Goal: Navigation & Orientation: Understand site structure

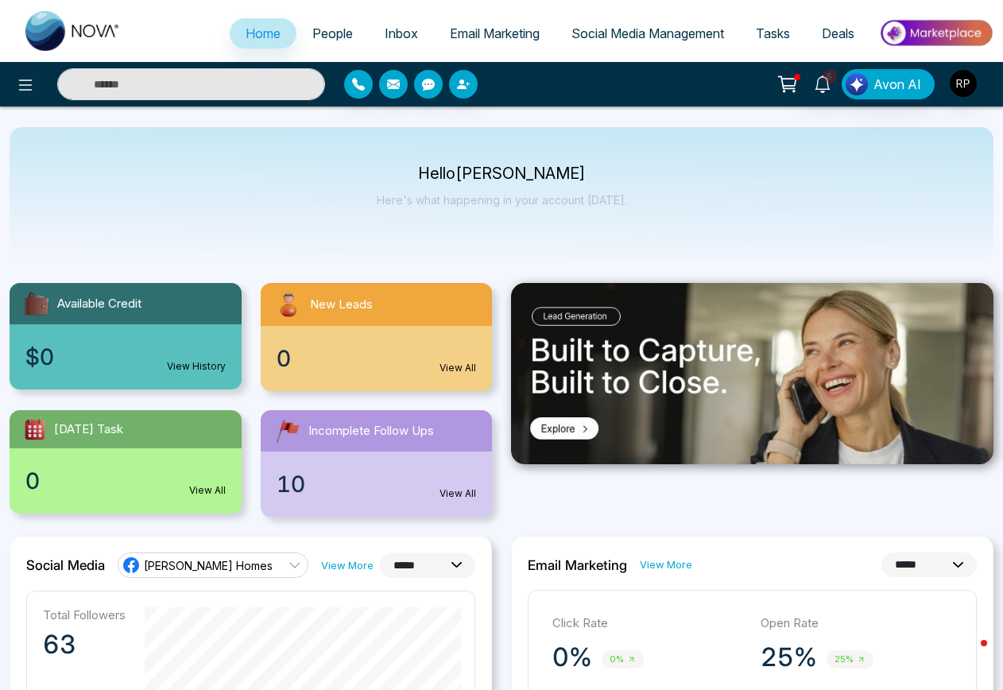
select select "*"
click at [335, 28] on span "People" at bounding box center [332, 33] width 41 height 16
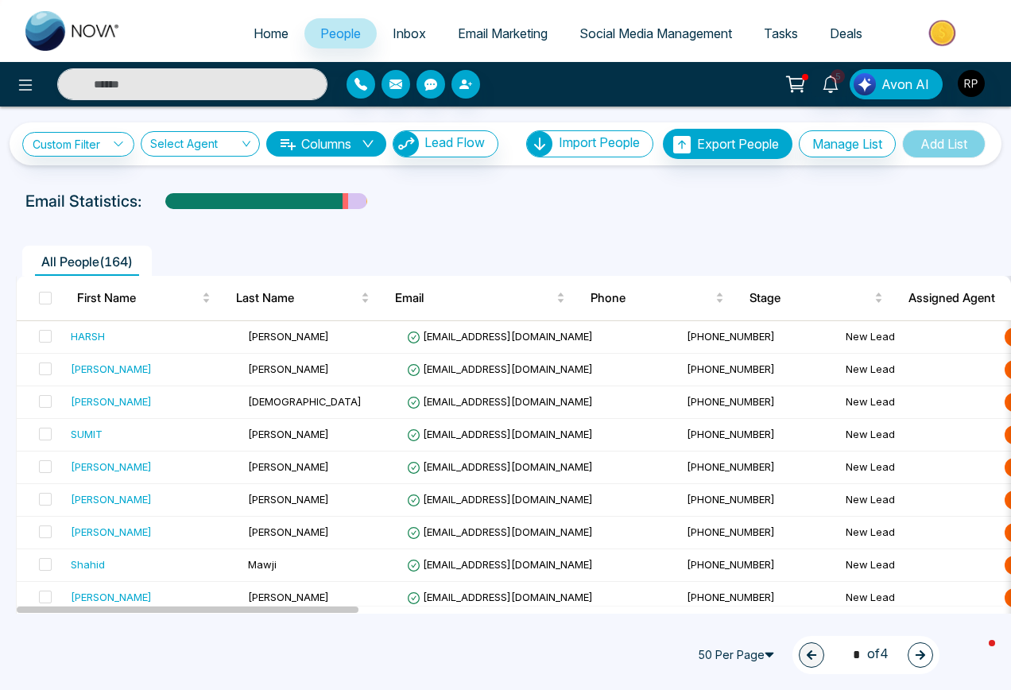
click at [512, 38] on span "Email Marketing" at bounding box center [503, 33] width 90 height 16
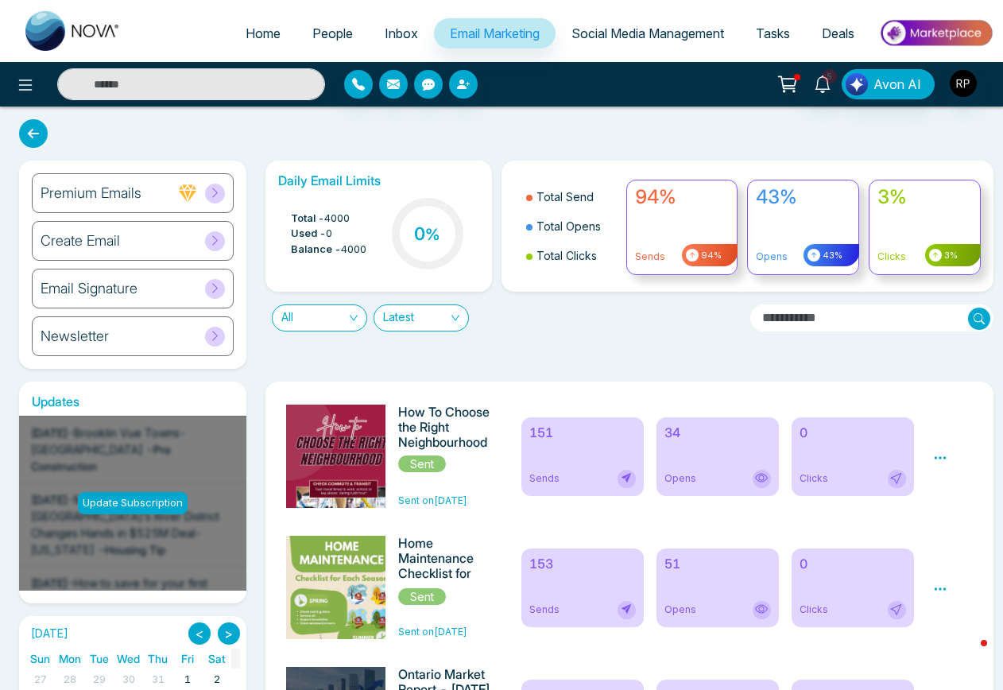
click at [619, 37] on span "Social Media Management" at bounding box center [648, 33] width 153 height 16
